Goal: Information Seeking & Learning: Learn about a topic

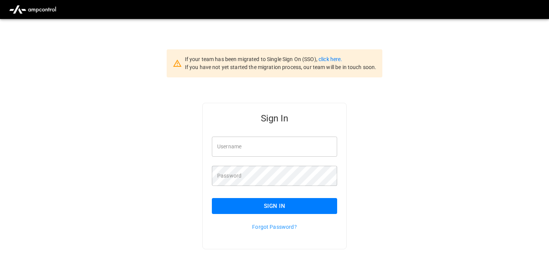
click at [271, 147] on input "Username" at bounding box center [274, 147] width 125 height 20
click at [303, 87] on div "Sign In Username Username Password Password Sign In Forgot Password?" at bounding box center [274, 188] width 549 height 222
click at [328, 58] on link "click here." at bounding box center [330, 59] width 24 height 6
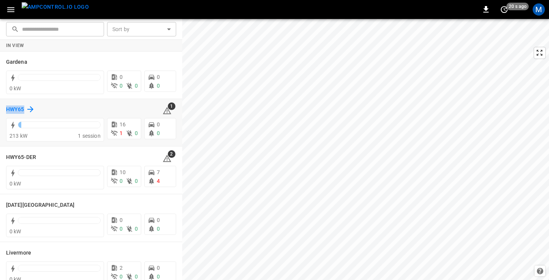
click at [20, 109] on h6 "HWY65" at bounding box center [15, 109] width 18 height 8
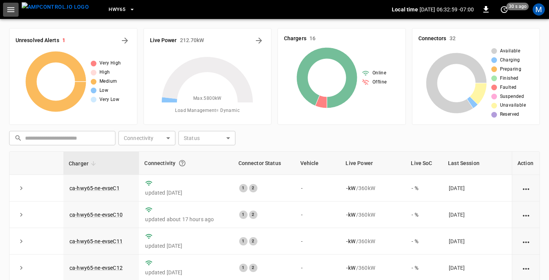
click at [12, 10] on icon "button" at bounding box center [10, 9] width 9 height 9
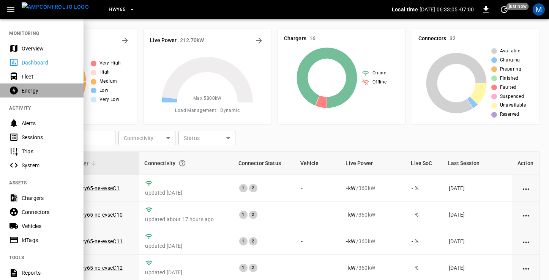
click at [39, 89] on div "Energy" at bounding box center [48, 91] width 53 height 8
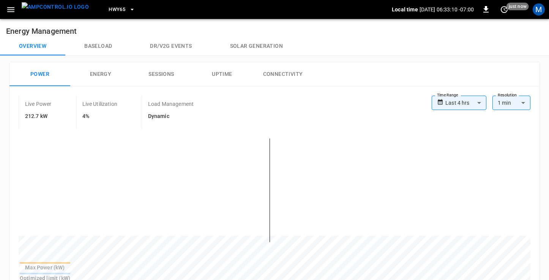
click at [107, 75] on button "Energy" at bounding box center [100, 74] width 61 height 24
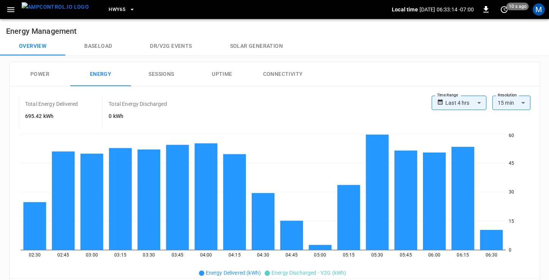
click at [477, 99] on body "**********" at bounding box center [274, 284] width 549 height 569
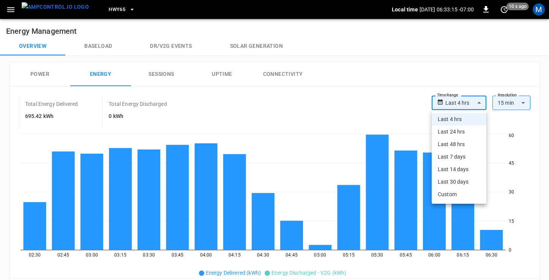
click at [460, 179] on li "Last 30 days" at bounding box center [458, 182] width 55 height 13
type input "**********"
type input "**"
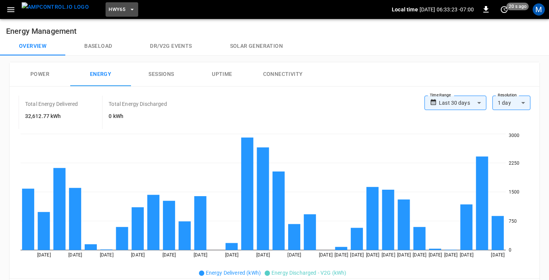
click at [128, 9] on icon "button" at bounding box center [132, 10] width 8 height 8
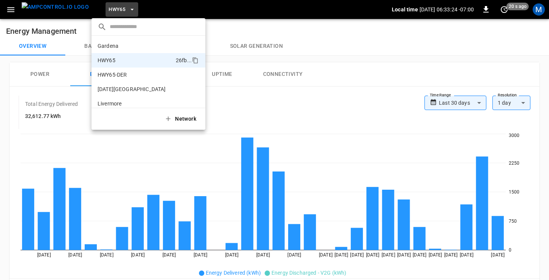
scroll to position [12, 0]
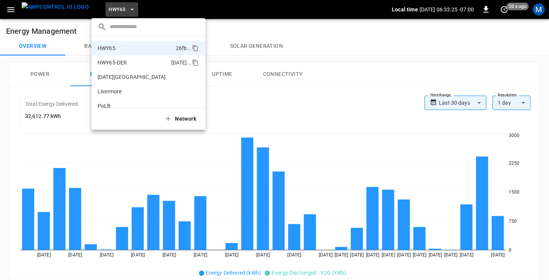
click at [121, 63] on p "HWY65-DER" at bounding box center [133, 63] width 71 height 8
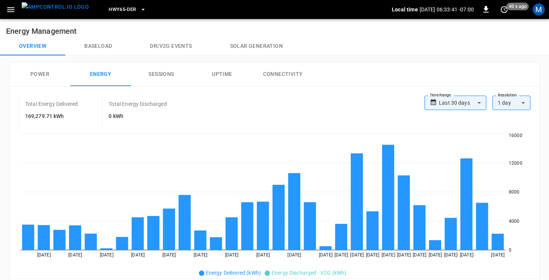
click at [38, 115] on h6 "169,279.71 kWh" at bounding box center [51, 116] width 53 height 8
click at [120, 8] on span "HWY65-DER" at bounding box center [122, 9] width 27 height 9
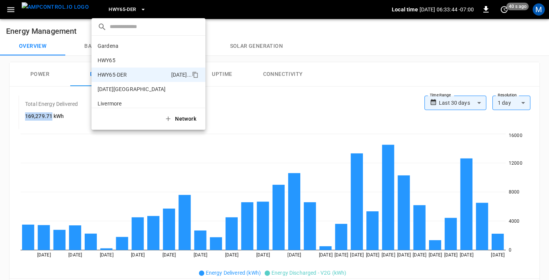
scroll to position [27, 0]
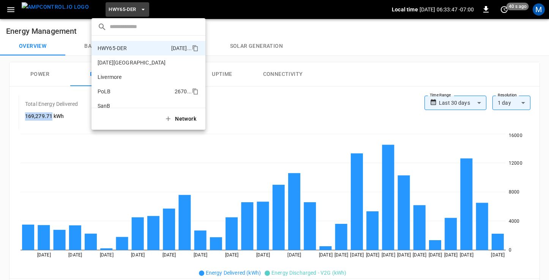
click at [107, 90] on p "PoLB" at bounding box center [135, 92] width 74 height 8
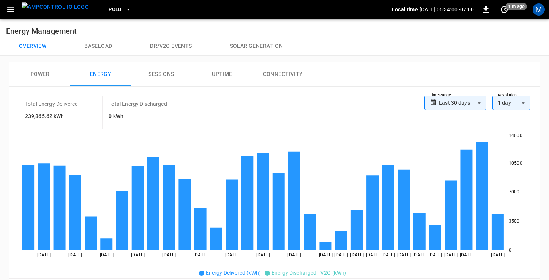
click at [29, 116] on h6 "239,865.62 kWh" at bounding box center [51, 116] width 53 height 8
click at [109, 9] on span "PoLB" at bounding box center [115, 9] width 13 height 9
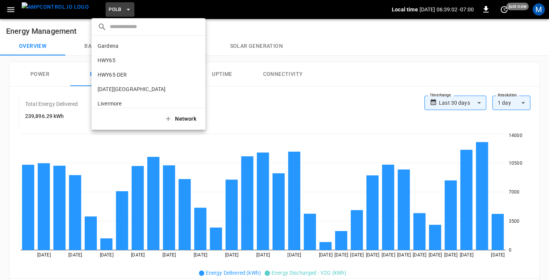
scroll to position [64, 0]
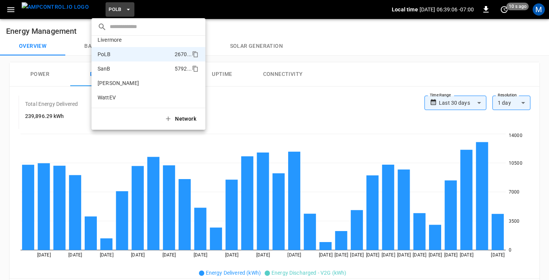
click at [117, 69] on p "SanB" at bounding box center [135, 69] width 74 height 8
